Goal: Transaction & Acquisition: Obtain resource

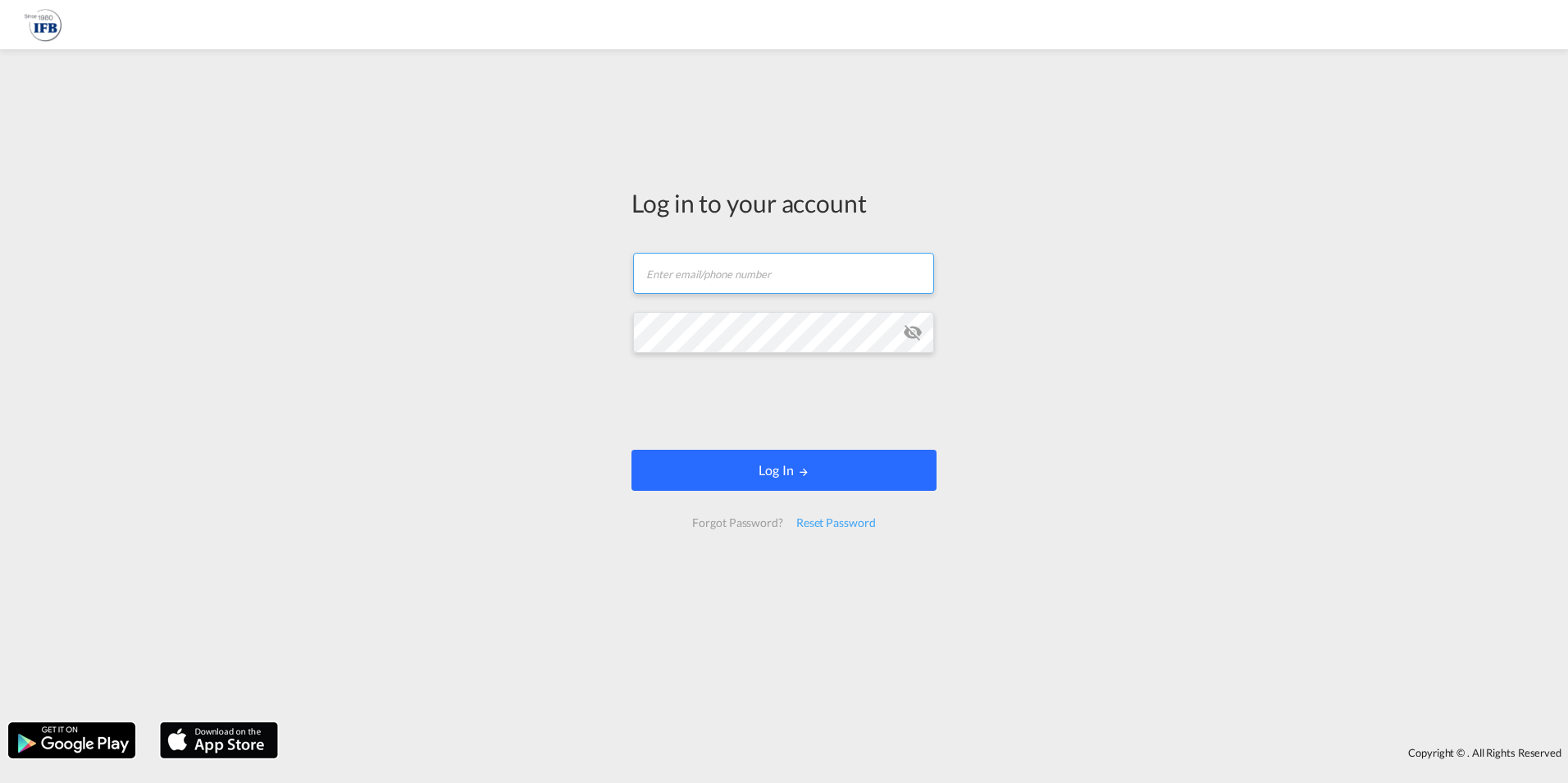
type input "[EMAIL_ADDRESS][DOMAIN_NAME]"
drag, startPoint x: 793, startPoint y: 470, endPoint x: 801, endPoint y: 478, distance: 11.3
click at [793, 471] on button "Log In" at bounding box center [784, 470] width 305 height 41
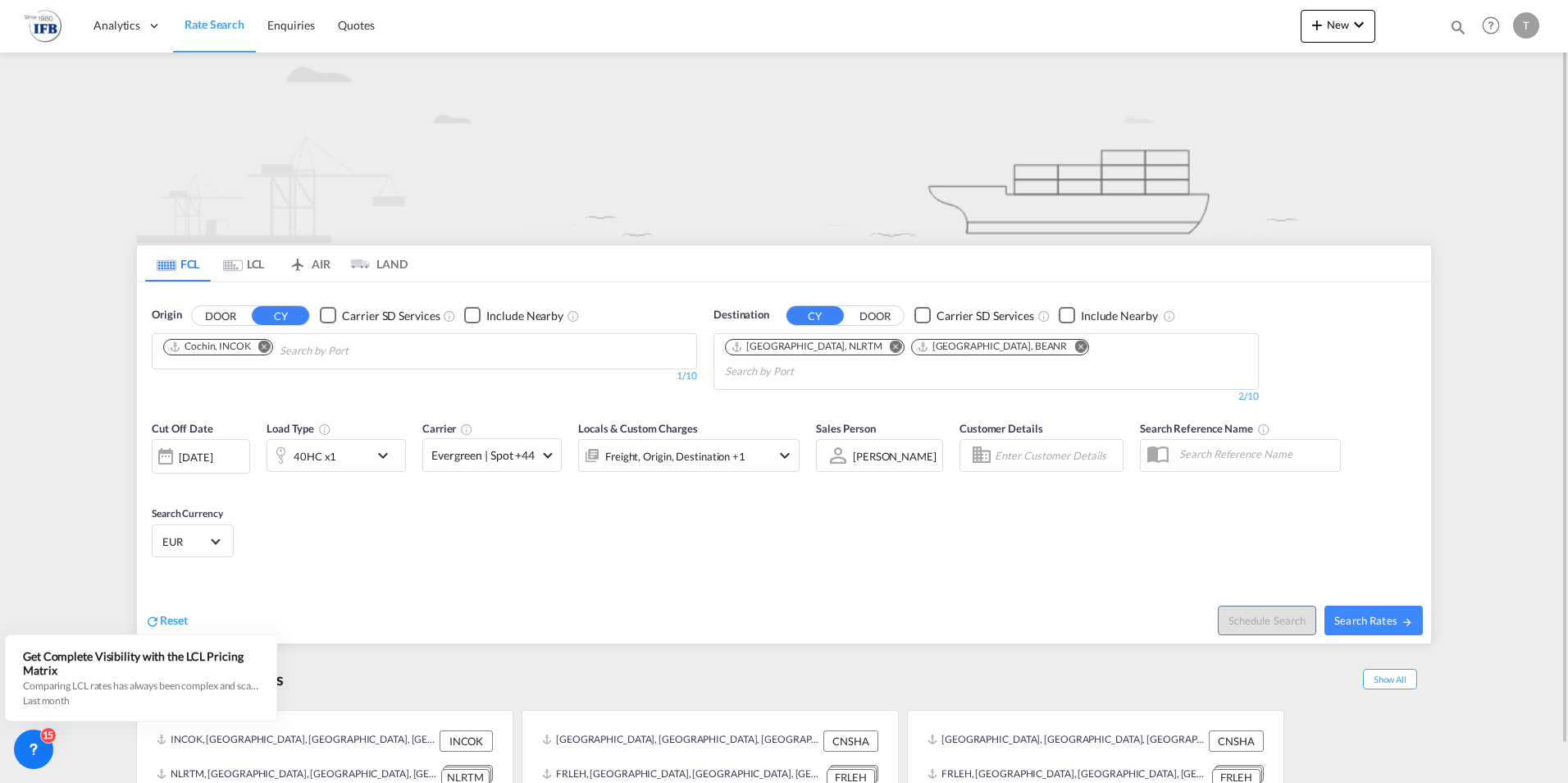
click at [264, 346] on md-icon "Remove" at bounding box center [264, 345] width 13 height 13
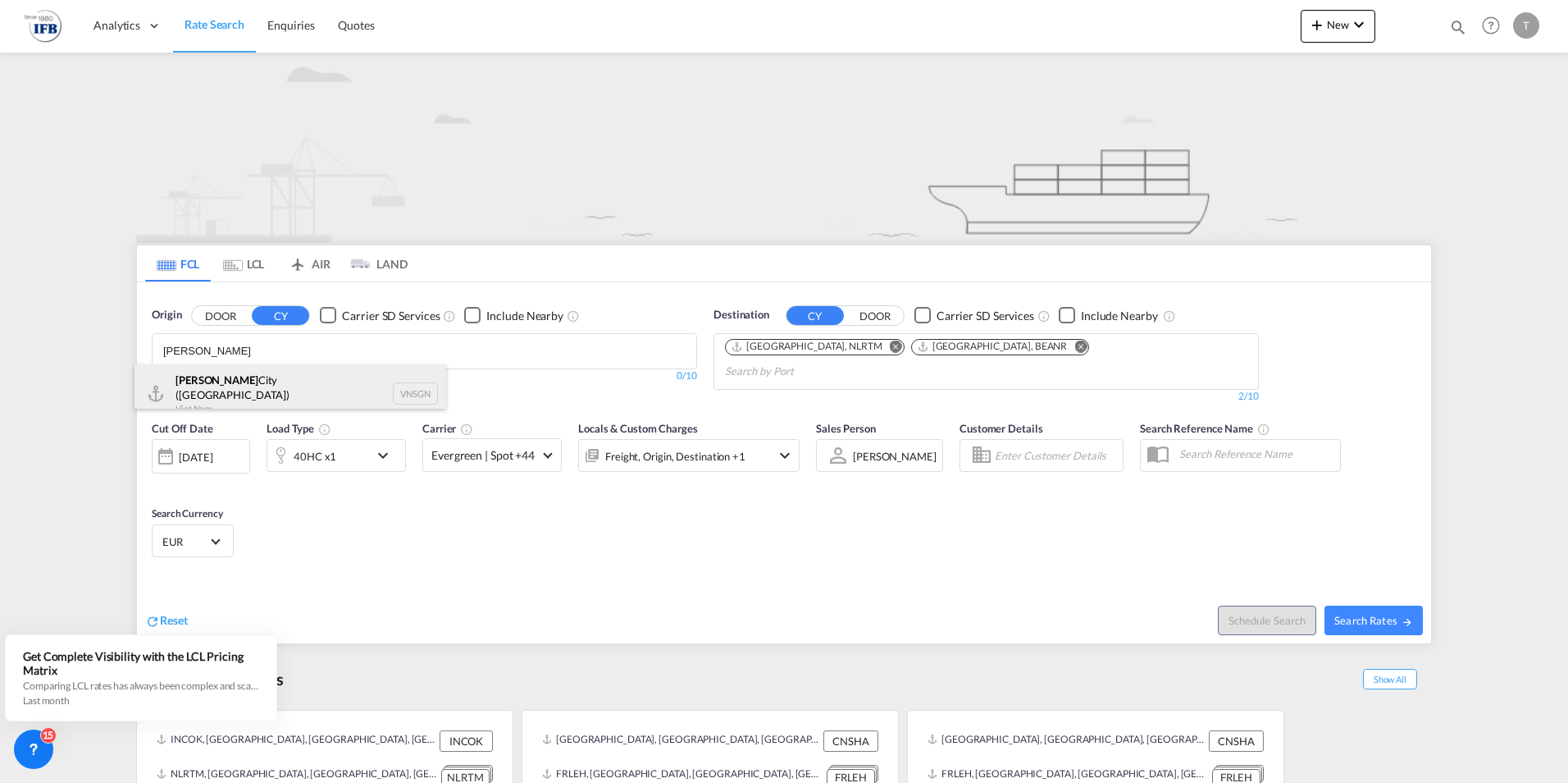
type input "[PERSON_NAME]"
click at [251, 385] on div "Ho Chi Minh City ([GEOGRAPHIC_DATA]) Viet Nam VNSGN" at bounding box center [290, 394] width 311 height 59
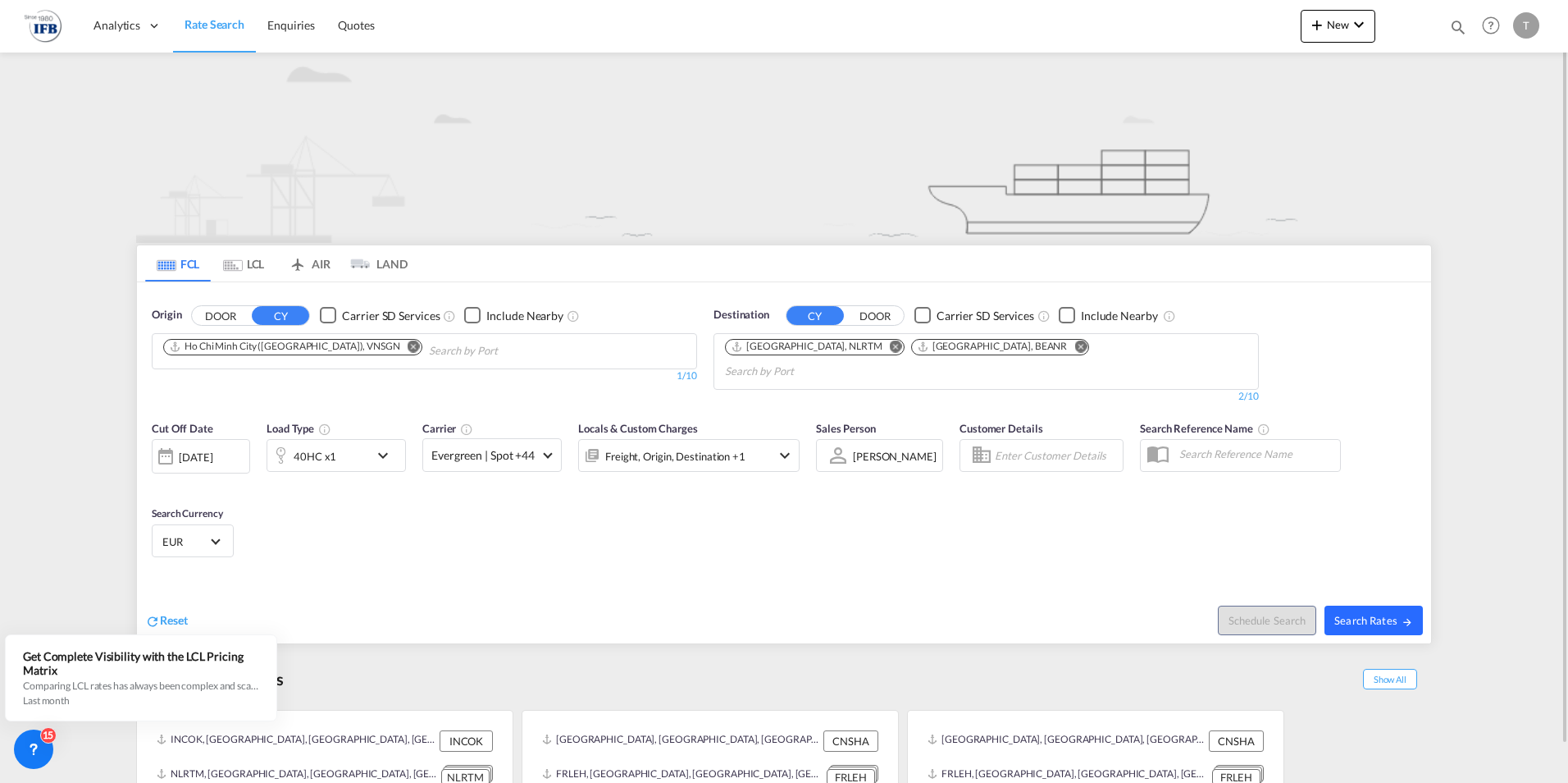
click at [1366, 614] on span "Search Rates" at bounding box center [1373, 620] width 79 height 14
type input "VNSGN to NLRTM,BEANR / [DATE]"
